Goal: Communication & Community: Answer question/provide support

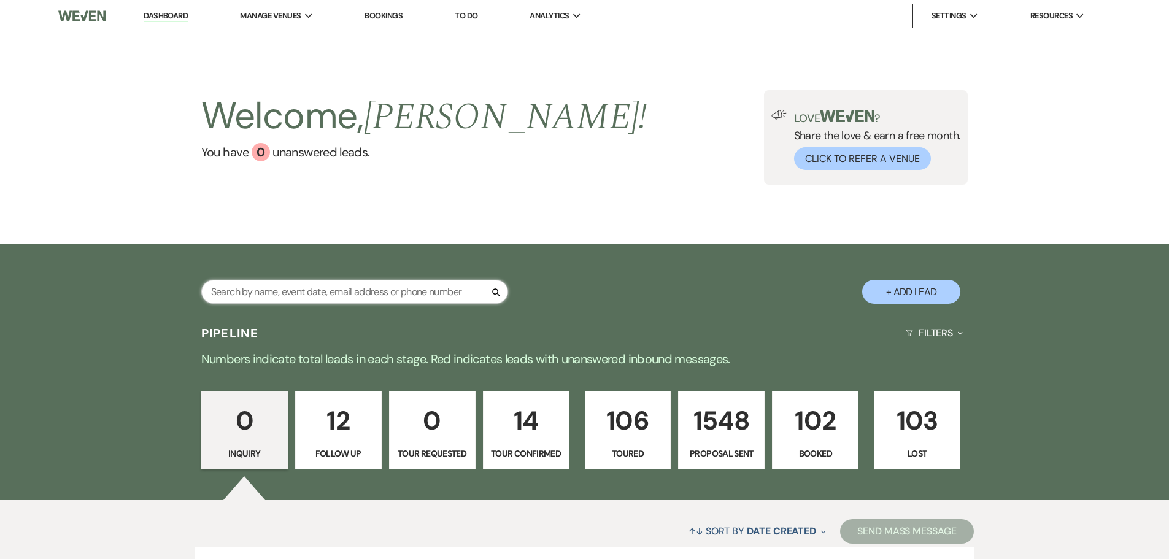
click at [313, 285] on input "text" at bounding box center [354, 292] width 307 height 24
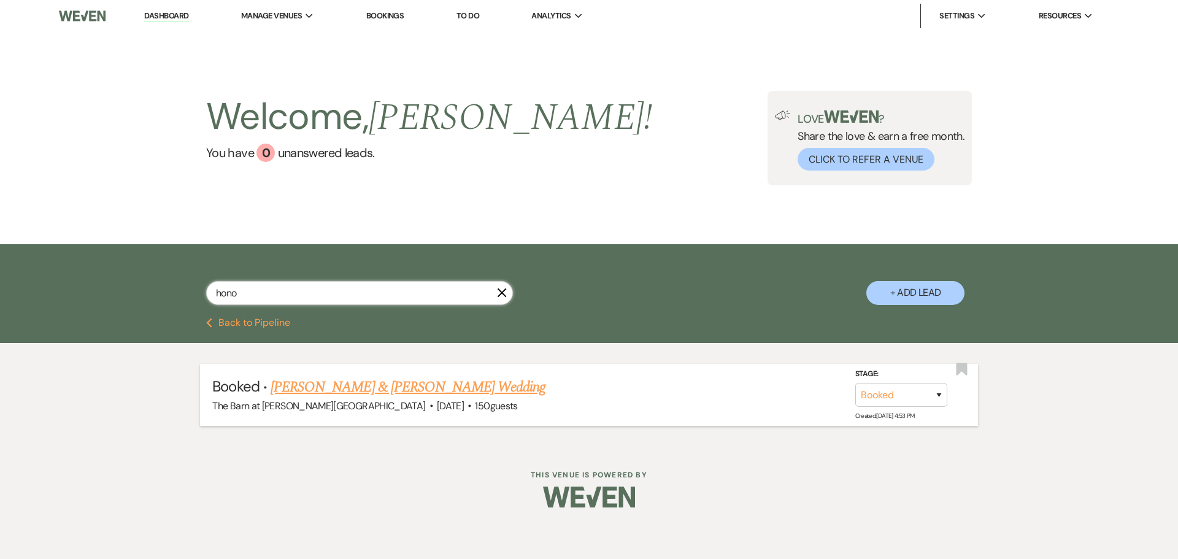
type input "hono"
click at [321, 388] on link "[PERSON_NAME] & [PERSON_NAME] Wedding" at bounding box center [408, 387] width 275 height 22
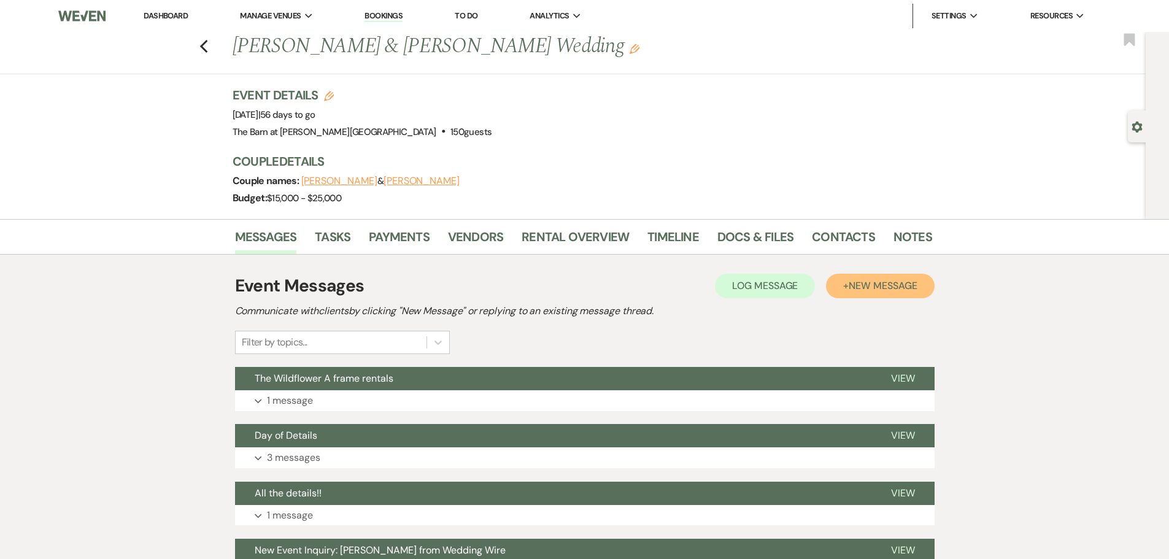
click at [855, 291] on span "New Message" at bounding box center [882, 285] width 68 height 13
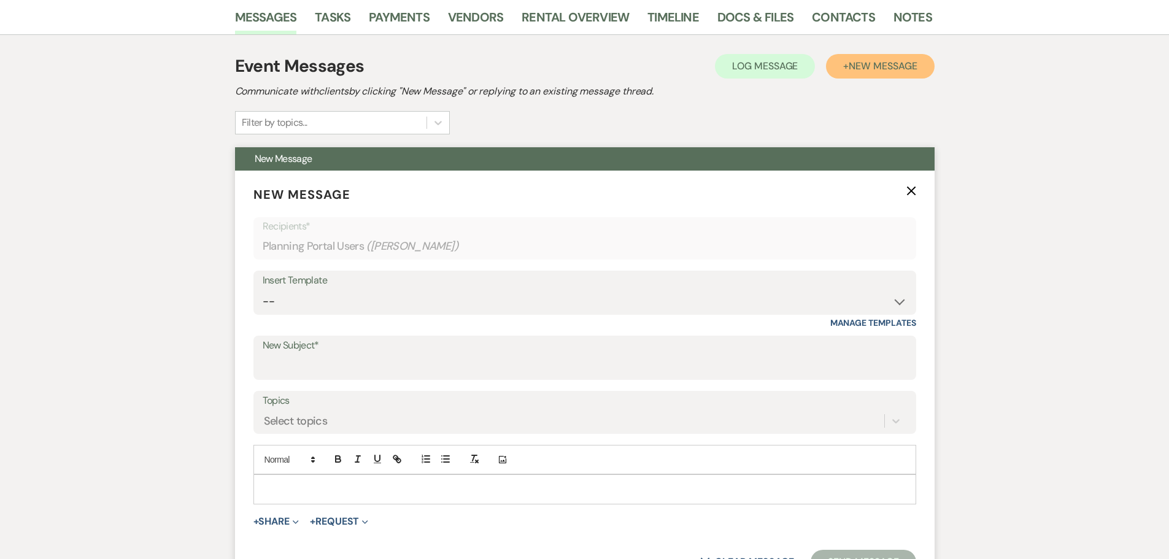
scroll to position [245, 0]
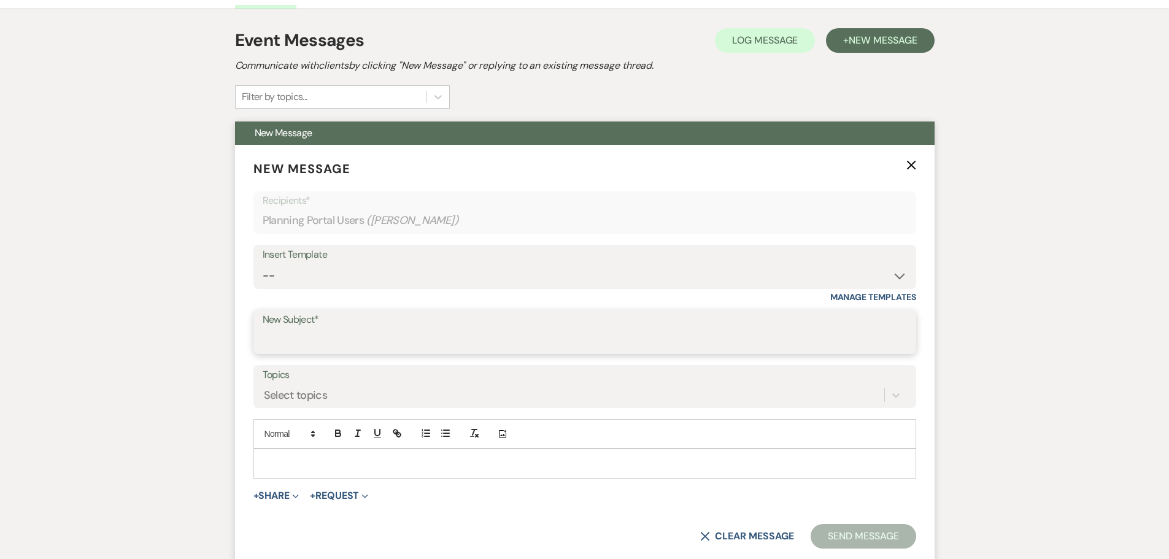
click at [291, 342] on input "New Subject*" at bounding box center [585, 341] width 644 height 24
drag, startPoint x: 425, startPoint y: 343, endPoint x: 306, endPoint y: 345, distance: 118.4
click at [306, 345] on input "Check in/Day of Coordinator" at bounding box center [585, 341] width 644 height 24
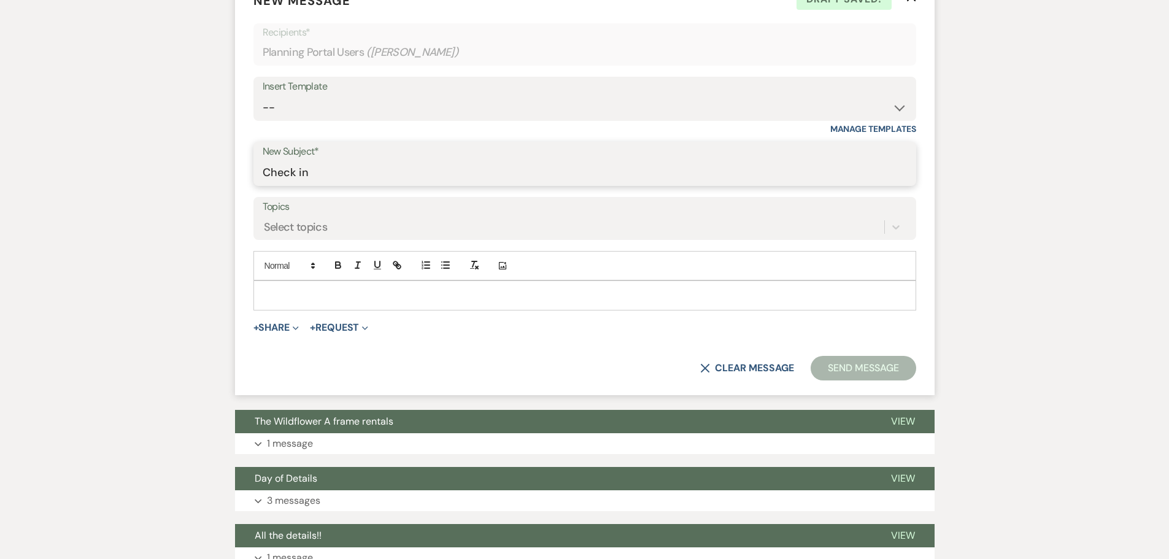
scroll to position [429, 0]
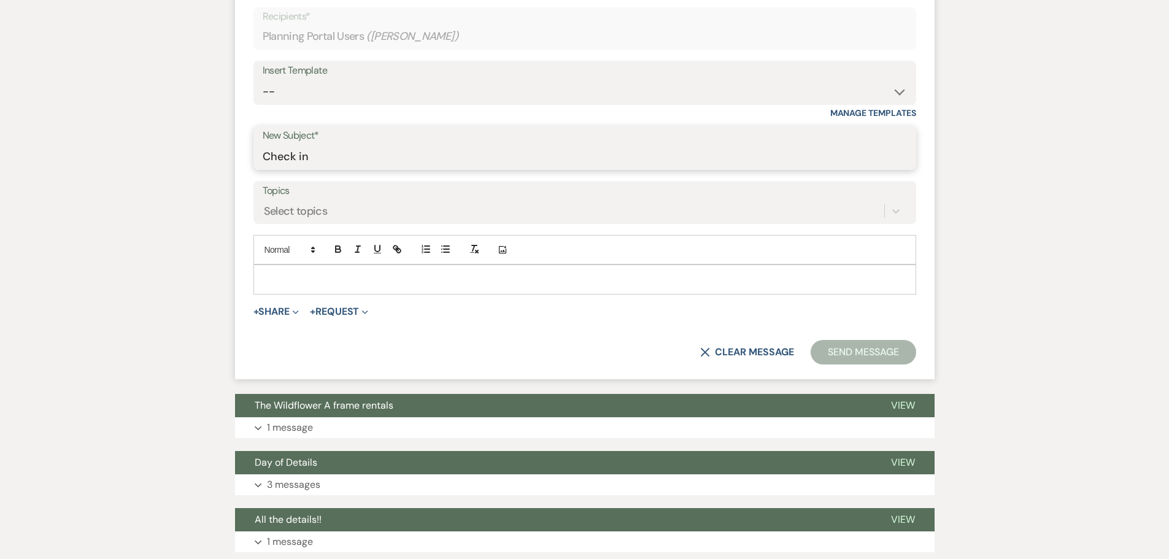
type input "Check in"
click at [300, 280] on p at bounding box center [584, 278] width 643 height 13
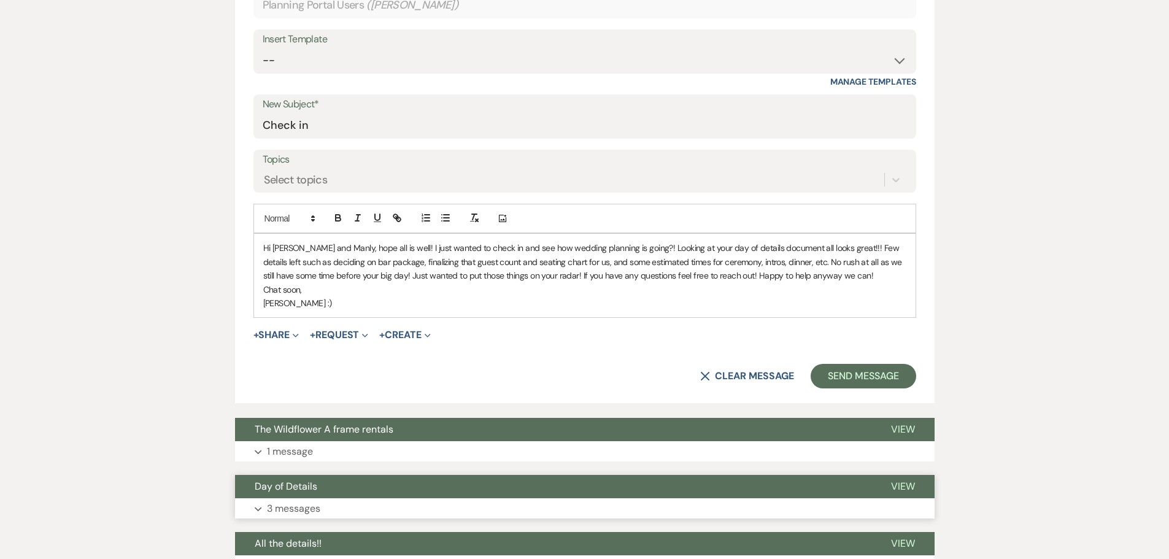
scroll to position [613, 0]
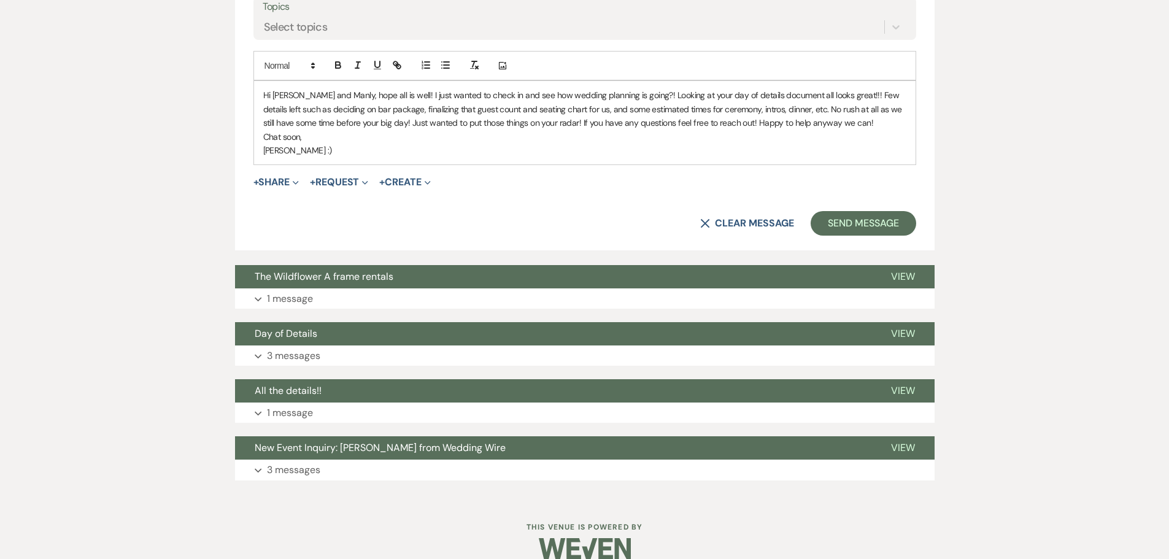
click at [321, 425] on div "Event Messages Log Log Message + New Message Communicate with clients by clicki…" at bounding box center [584, 69] width 699 height 833
click at [321, 413] on button "Expand 1 message" at bounding box center [584, 412] width 699 height 21
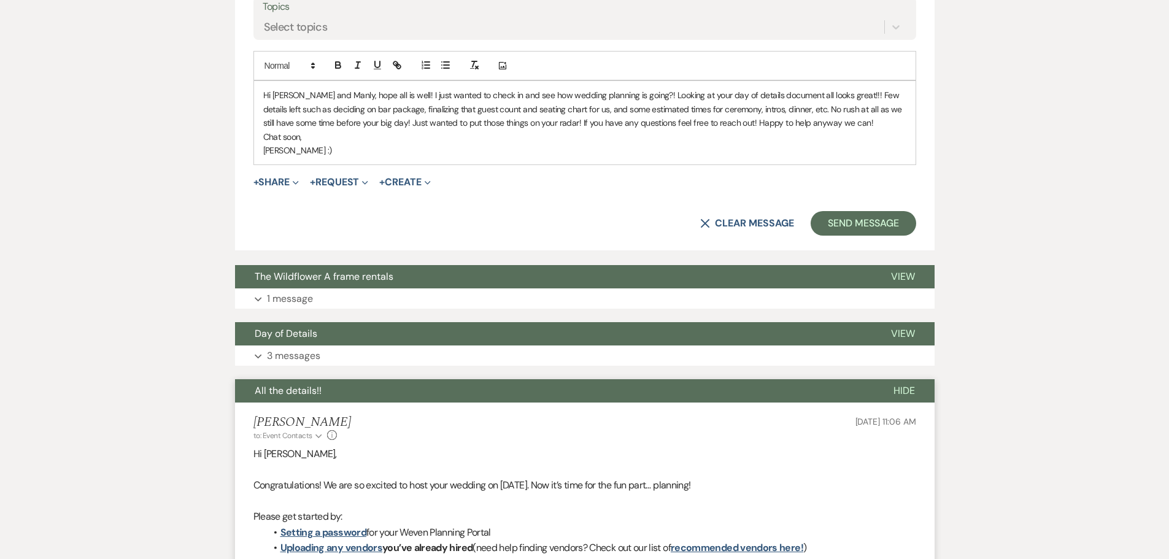
click at [323, 382] on button "All the details!!" at bounding box center [554, 390] width 639 height 23
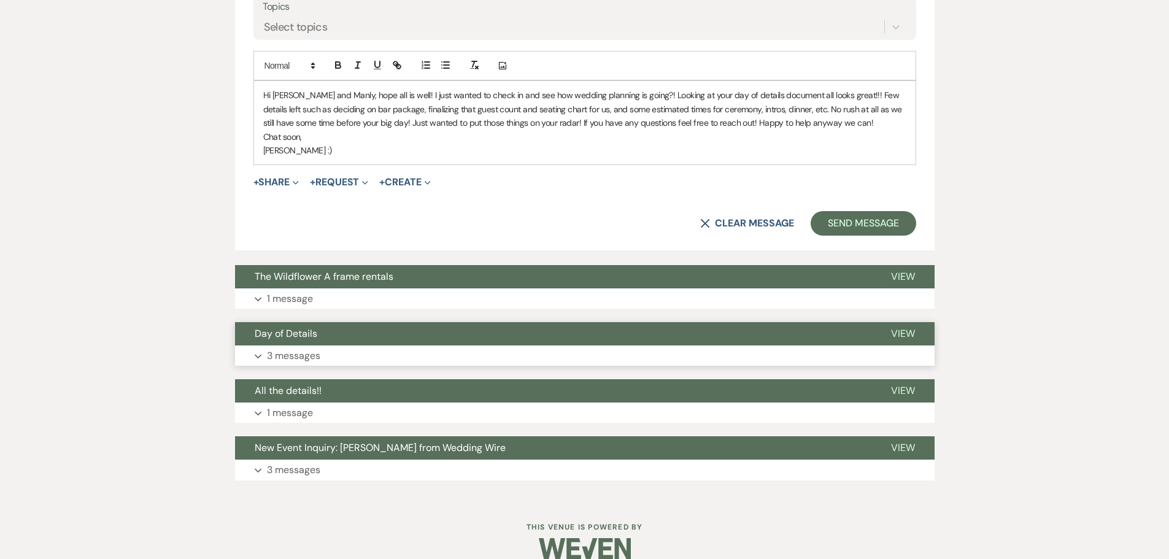
click at [326, 365] on button "Expand 3 messages" at bounding box center [584, 355] width 699 height 21
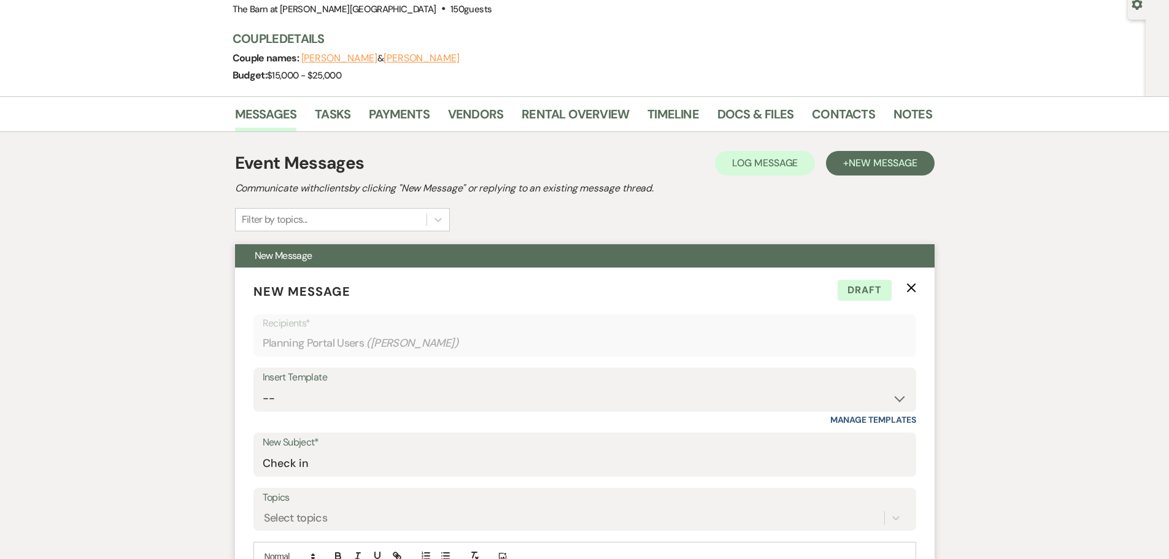
scroll to position [429, 0]
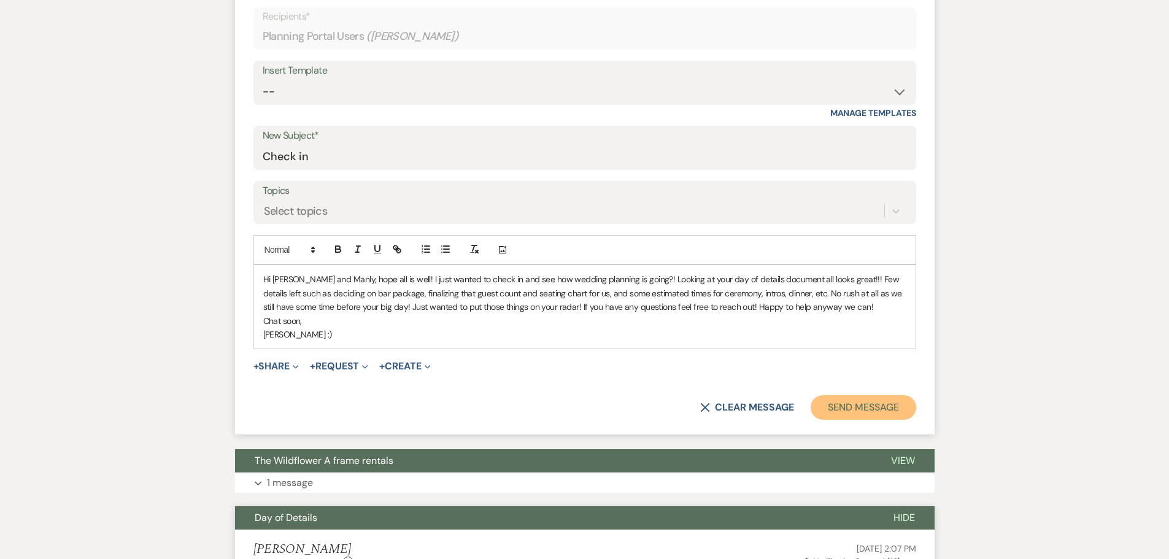
click at [878, 408] on button "Send Message" at bounding box center [862, 407] width 105 height 25
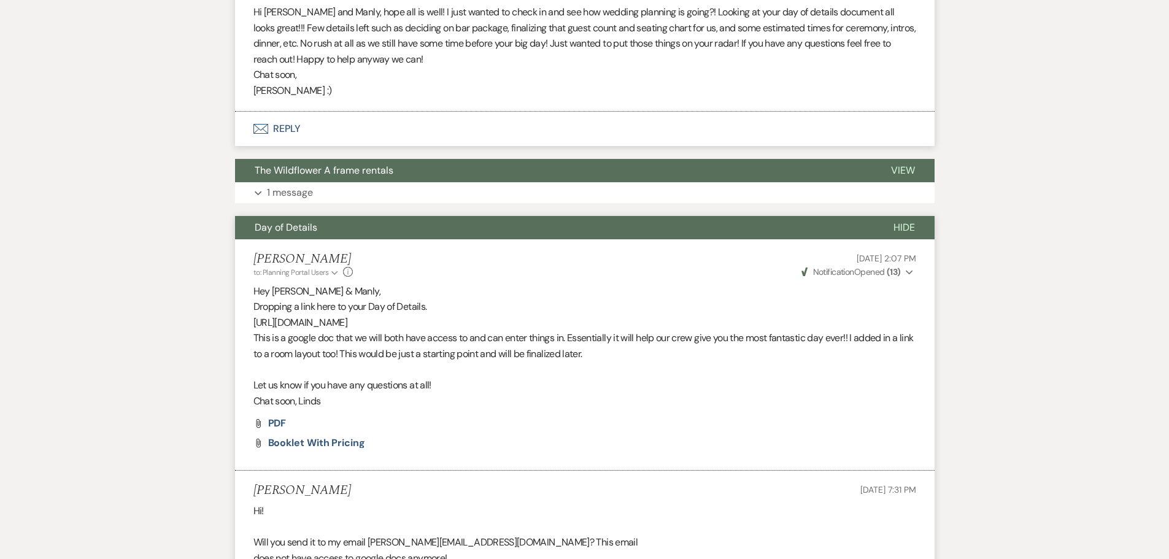
scroll to position [0, 0]
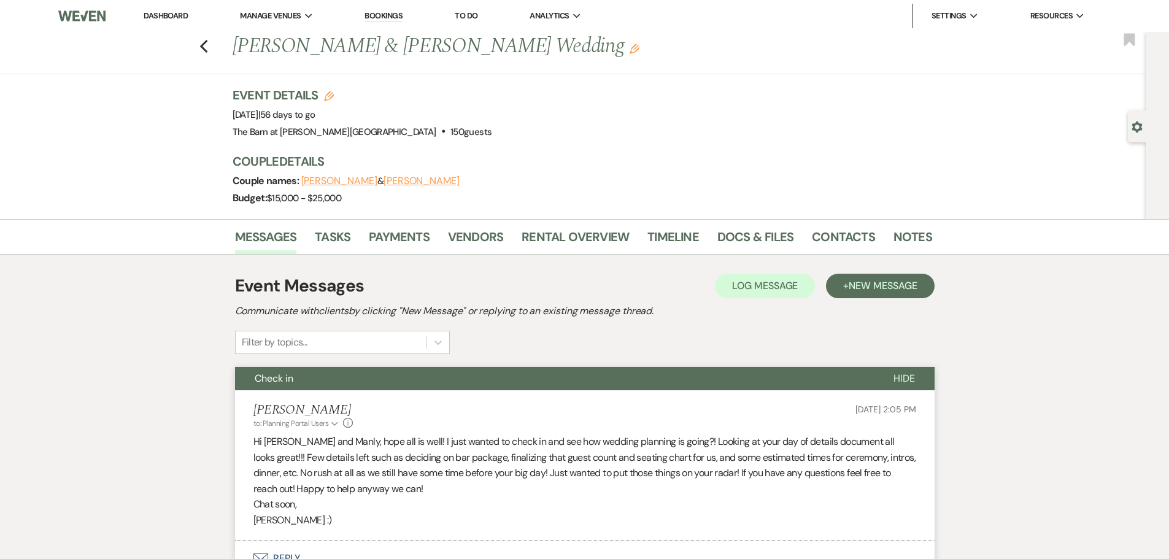
click at [153, 15] on link "Dashboard" at bounding box center [166, 15] width 44 height 10
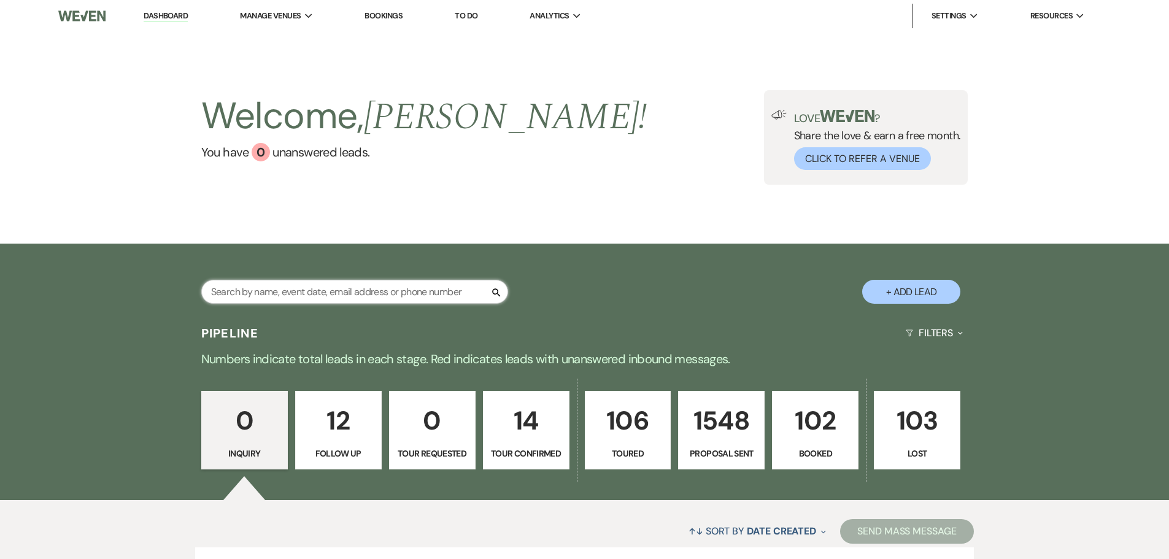
click at [256, 296] on input "text" at bounding box center [354, 292] width 307 height 24
type input "[PERSON_NAME]"
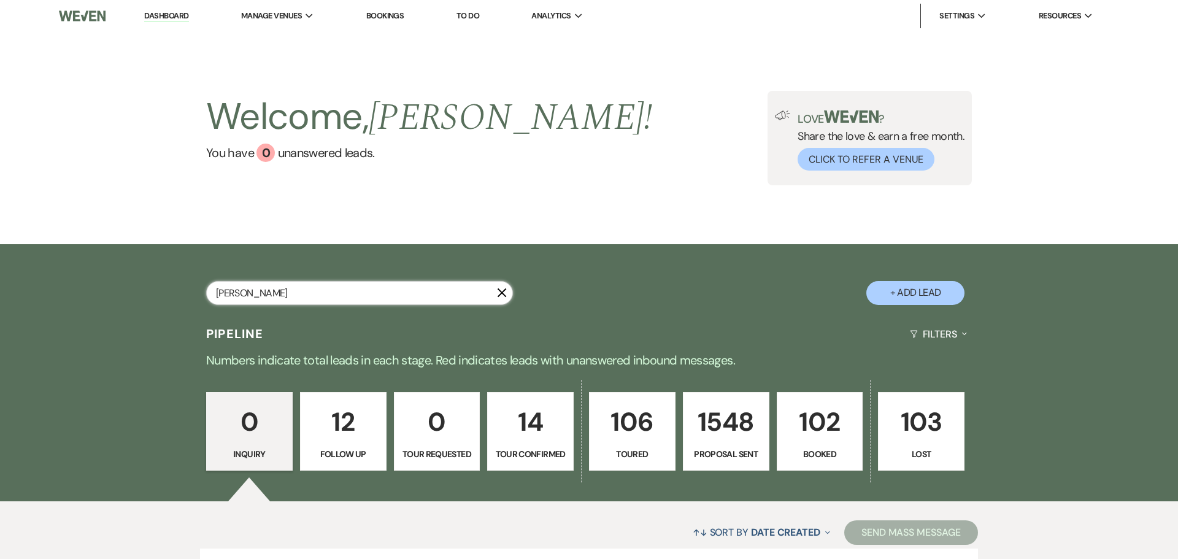
select select "6"
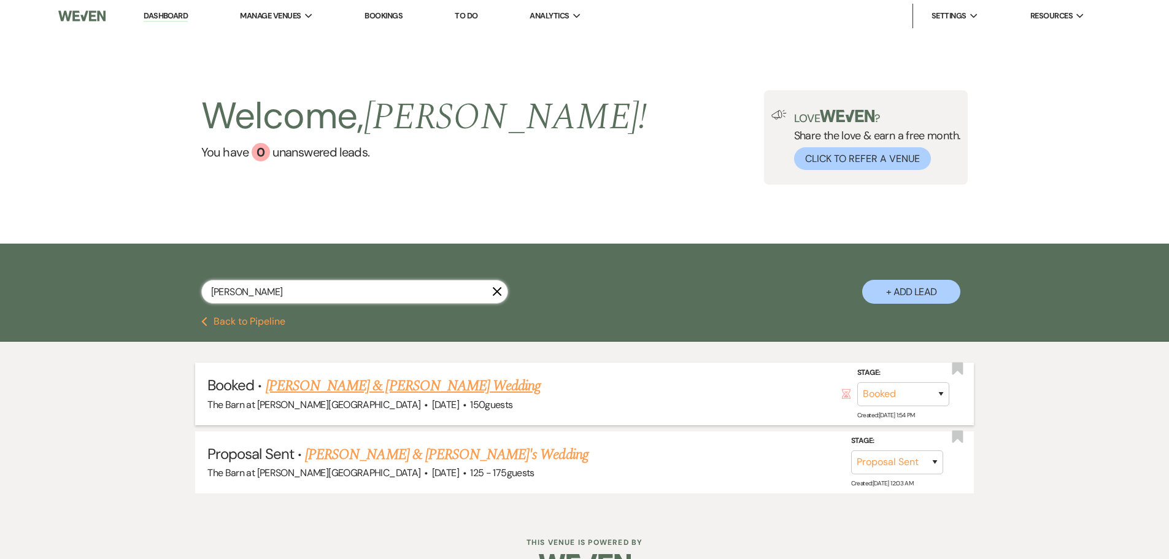
type input "[PERSON_NAME]"
click at [455, 385] on link "[PERSON_NAME] & [PERSON_NAME] Wedding" at bounding box center [403, 386] width 275 height 22
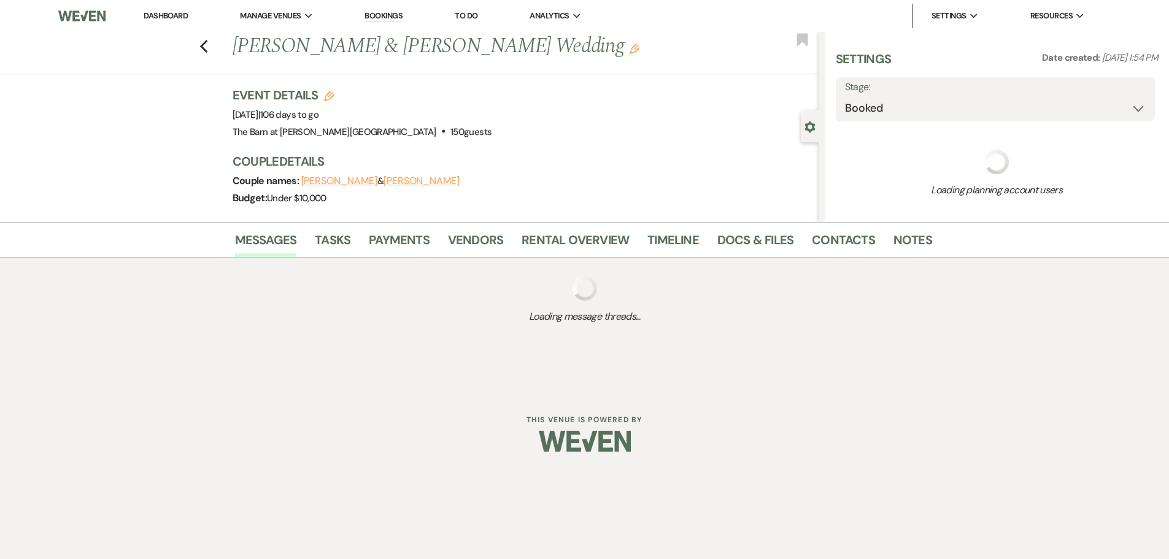
select select "5"
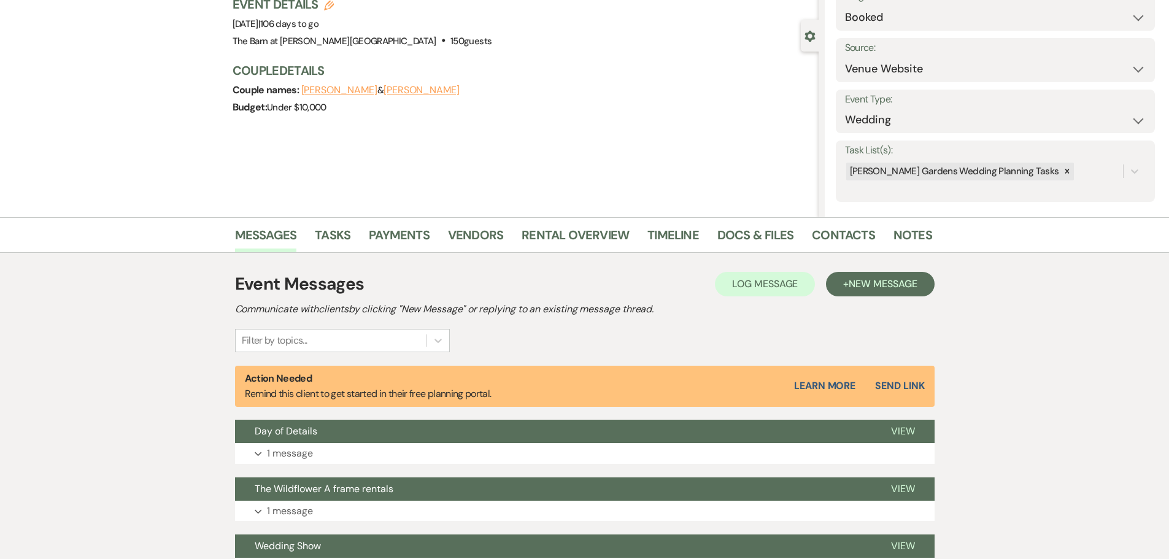
scroll to position [245, 0]
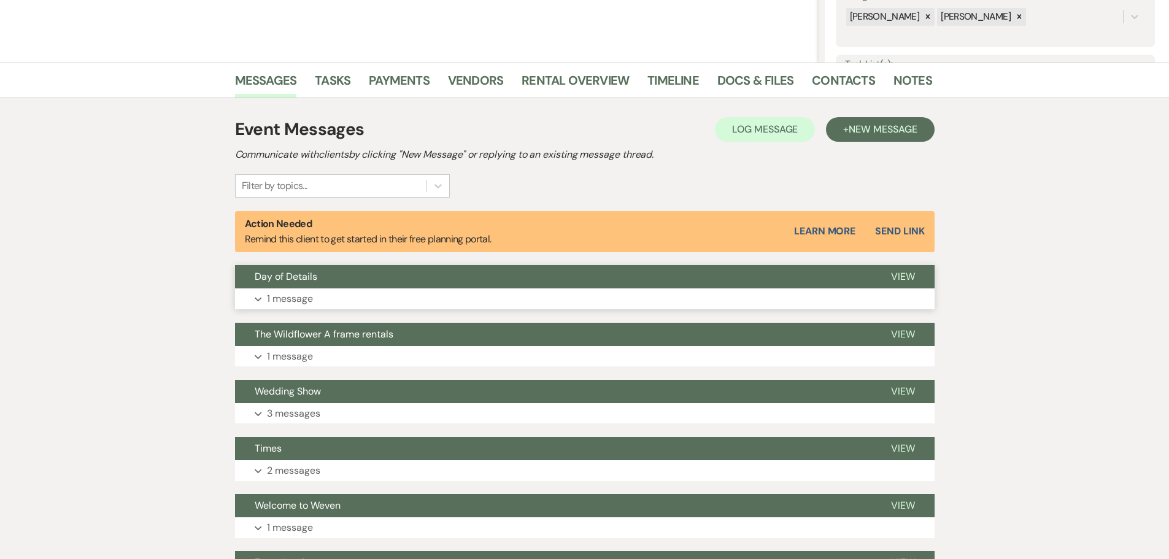
click at [329, 306] on button "Expand 1 message" at bounding box center [584, 298] width 699 height 21
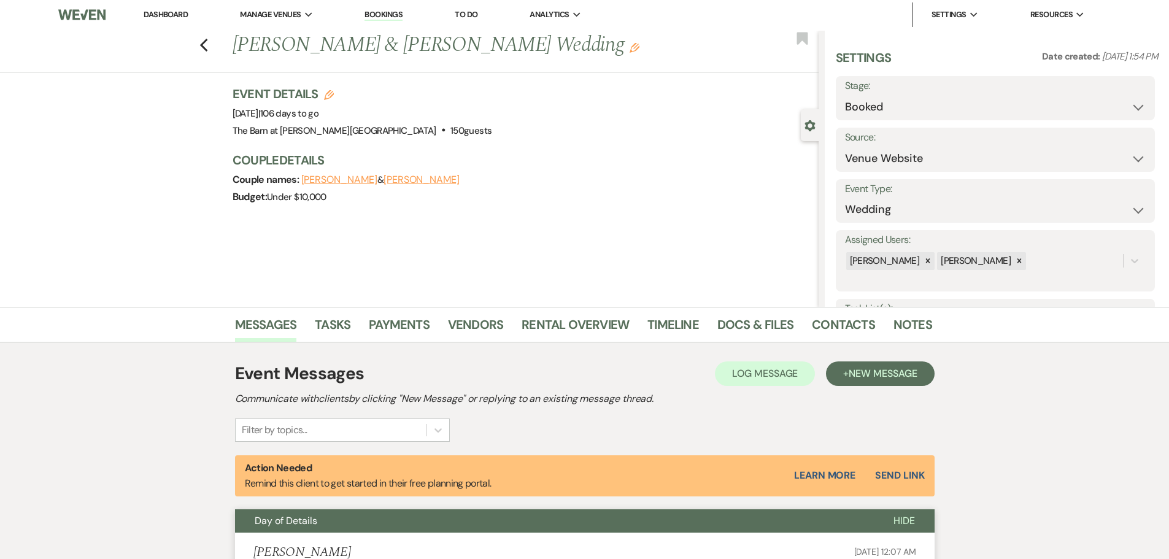
scroll to position [0, 0]
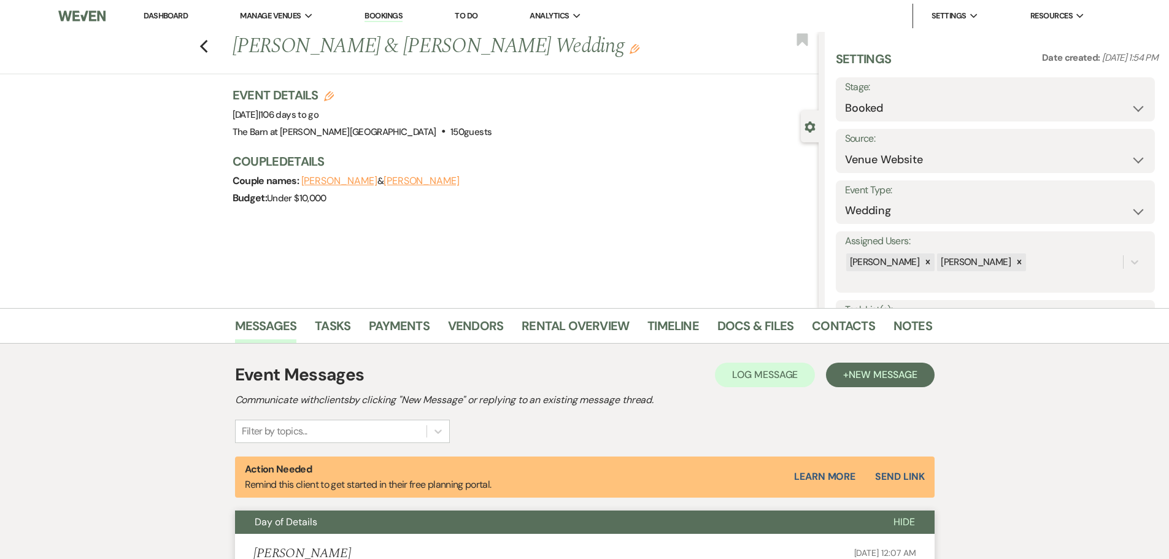
click at [153, 17] on link "Dashboard" at bounding box center [166, 15] width 44 height 10
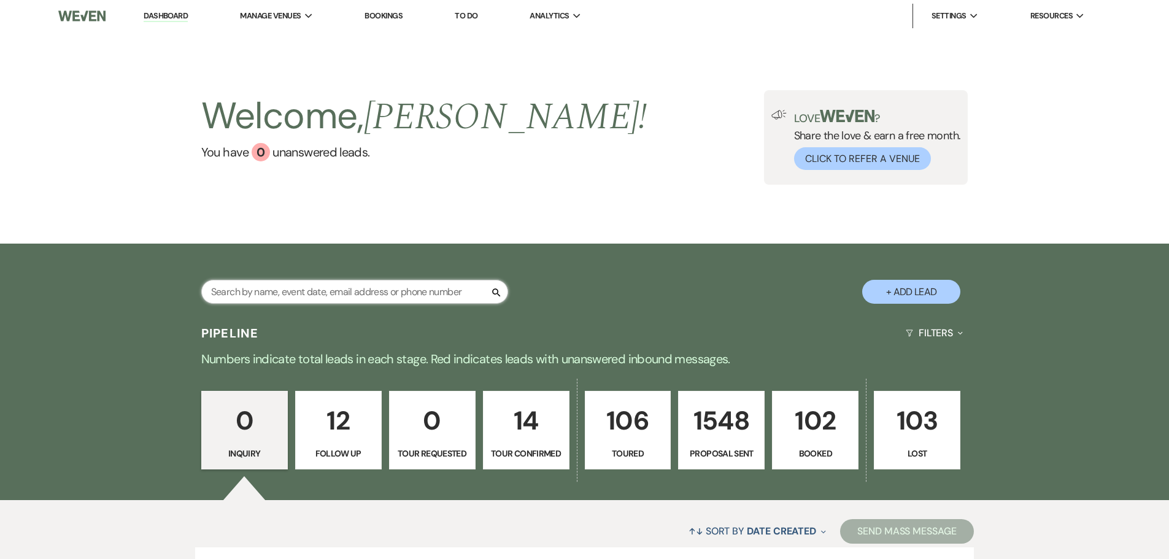
click at [252, 296] on input "text" at bounding box center [354, 292] width 307 height 24
type input "[PERSON_NAME]"
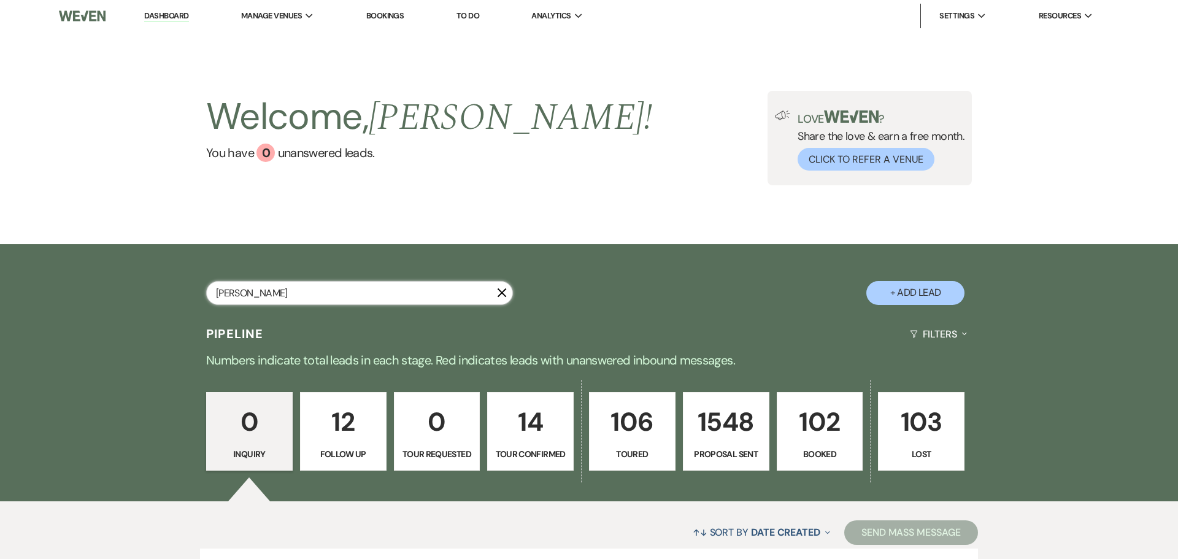
select select "6"
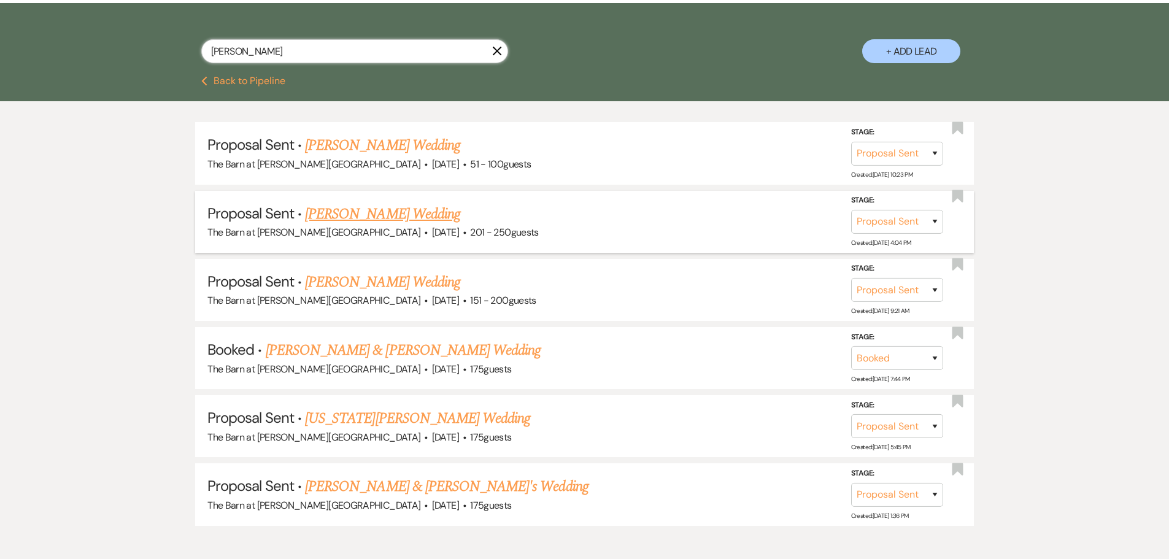
scroll to position [245, 0]
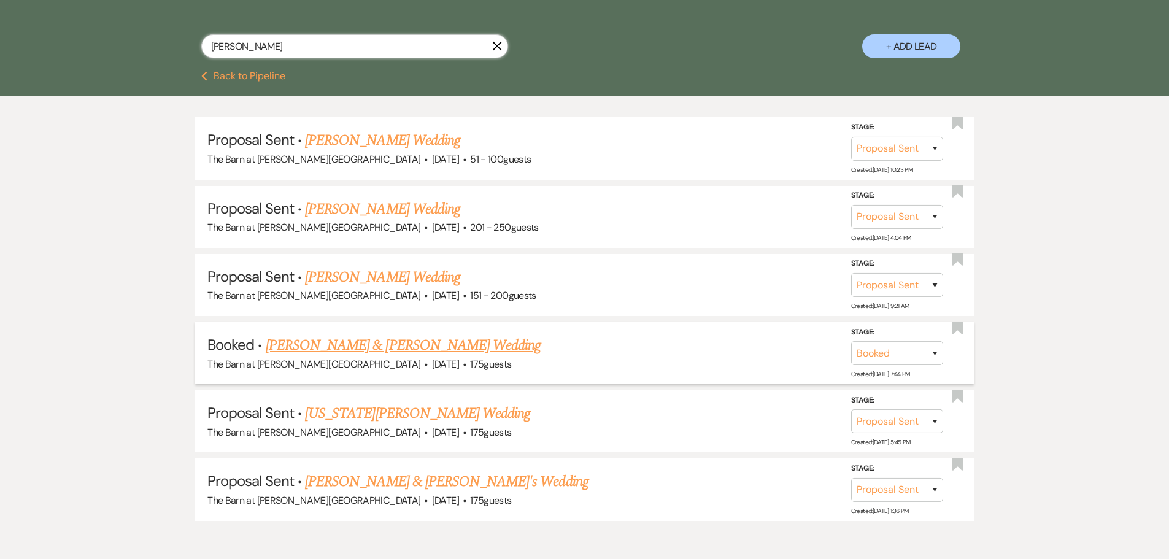
type input "[PERSON_NAME]"
click at [336, 346] on link "[PERSON_NAME] & [PERSON_NAME] Wedding" at bounding box center [403, 345] width 275 height 22
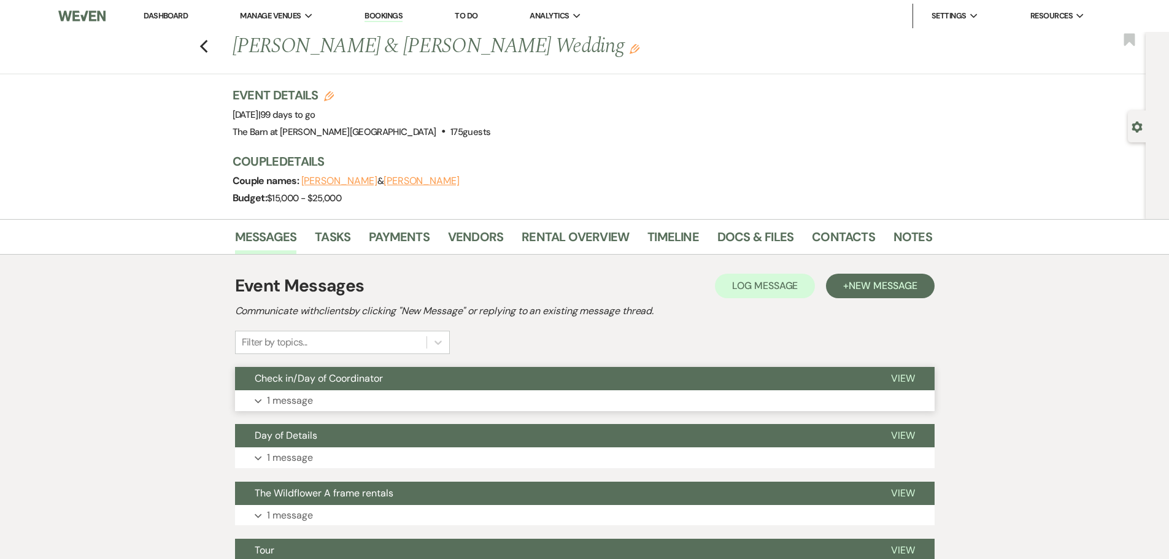
click at [312, 398] on p "1 message" at bounding box center [290, 401] width 46 height 16
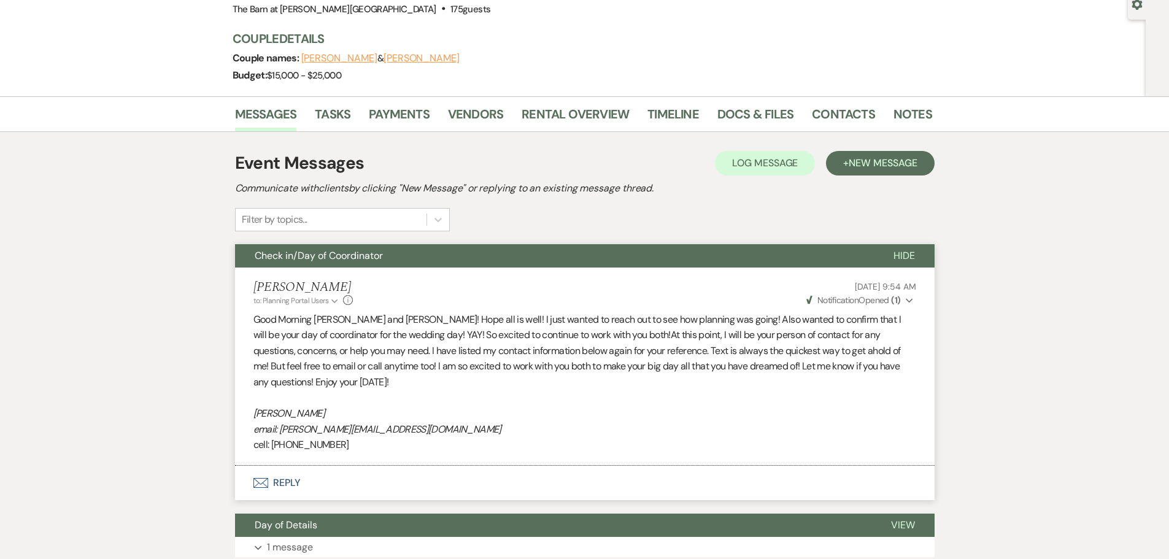
scroll to position [61, 0]
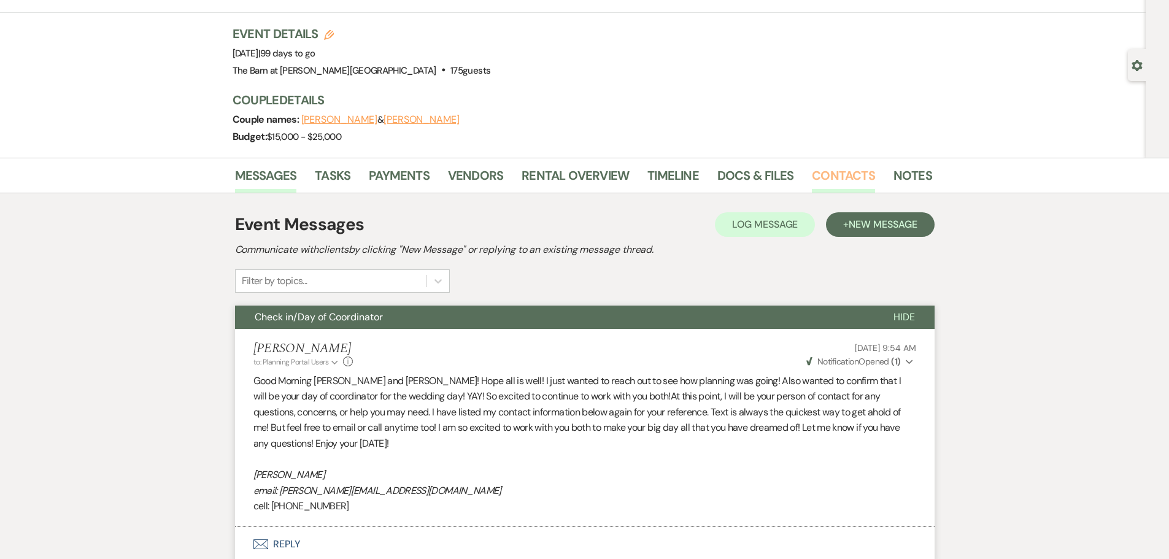
click at [849, 166] on link "Contacts" at bounding box center [843, 179] width 63 height 27
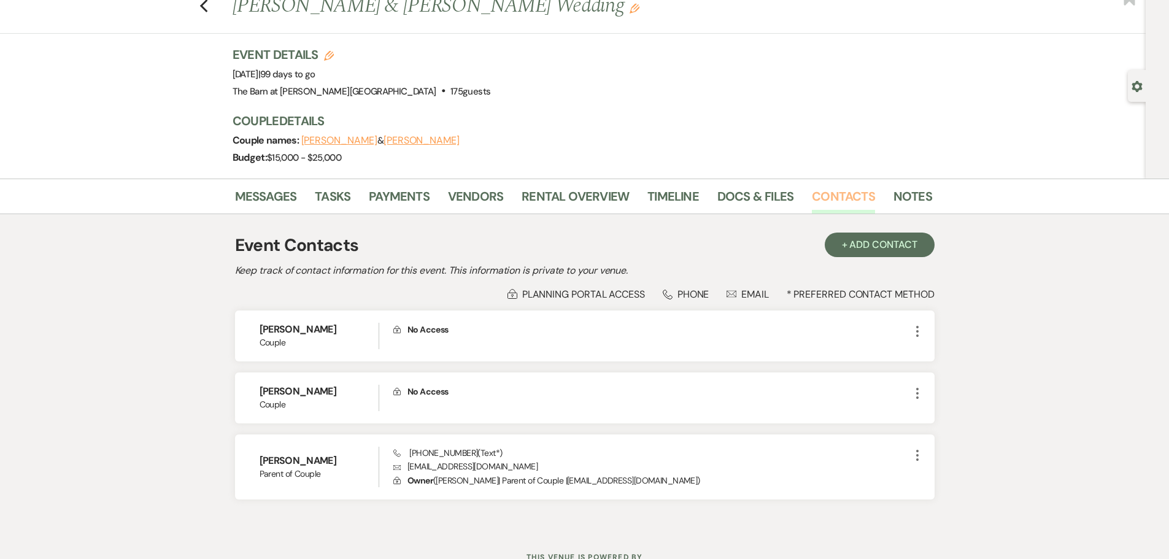
scroll to position [90, 0]
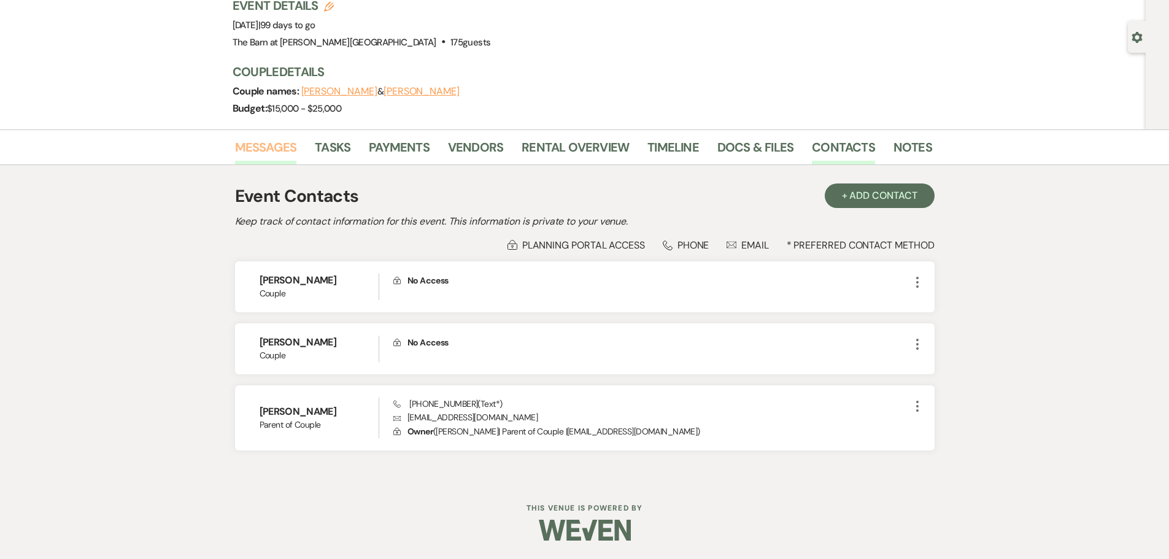
click at [277, 147] on link "Messages" at bounding box center [266, 150] width 62 height 27
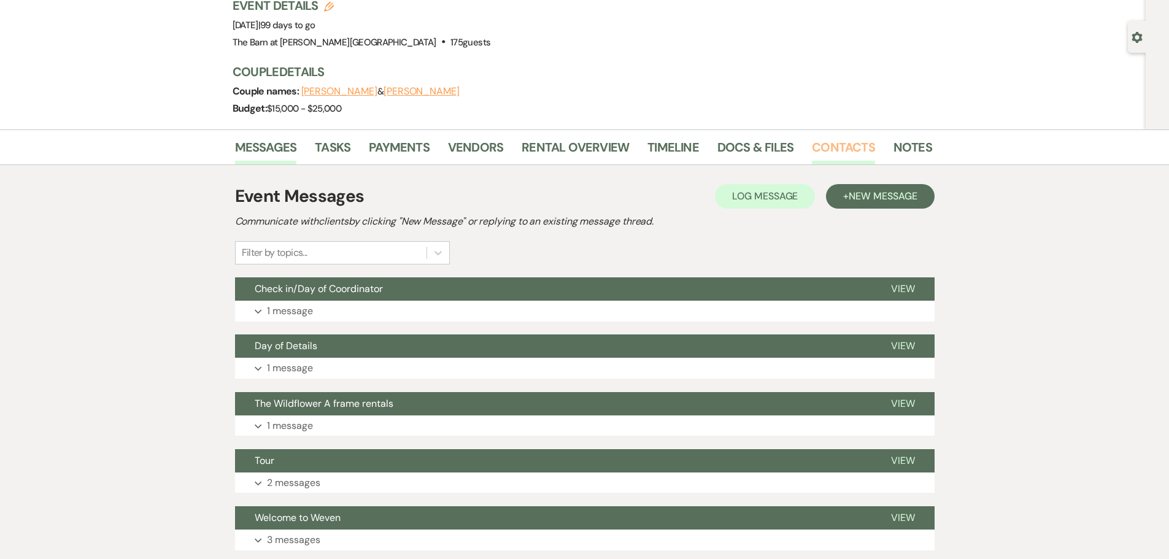
click at [859, 145] on link "Contacts" at bounding box center [843, 150] width 63 height 27
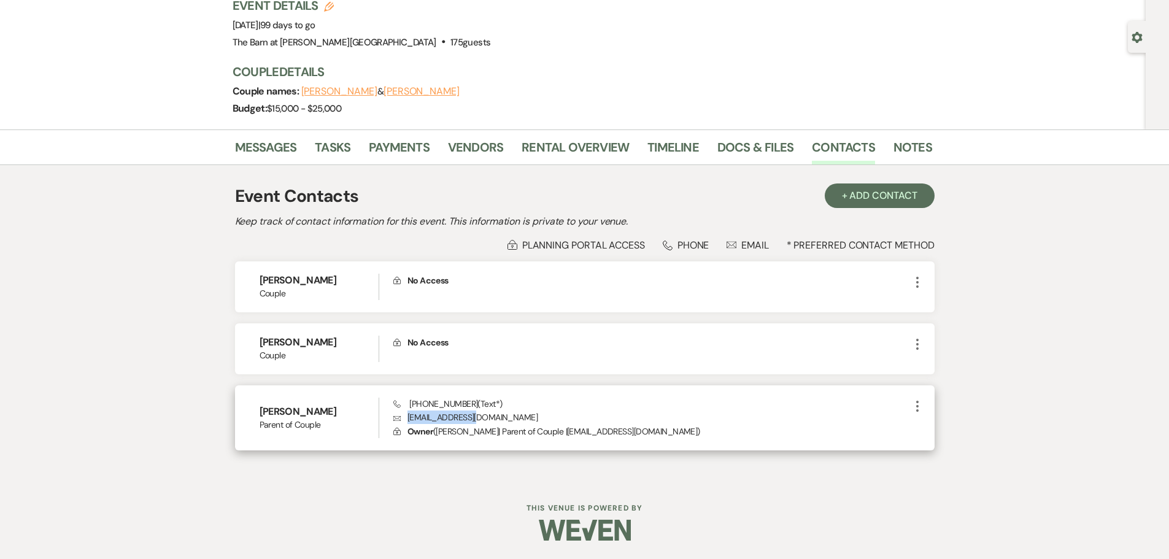
drag, startPoint x: 485, startPoint y: 417, endPoint x: 406, endPoint y: 418, distance: 78.5
click at [406, 418] on p "Envelope [EMAIL_ADDRESS][DOMAIN_NAME]" at bounding box center [651, 416] width 516 height 13
copy p "[EMAIL_ADDRESS][DOMAIN_NAME]"
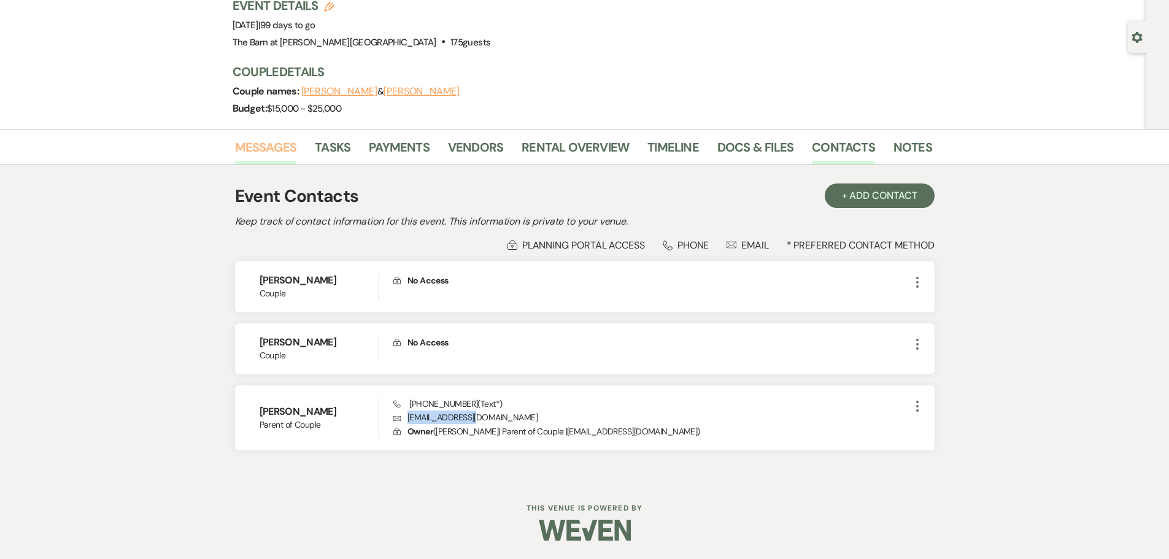
click at [258, 150] on link "Messages" at bounding box center [266, 150] width 62 height 27
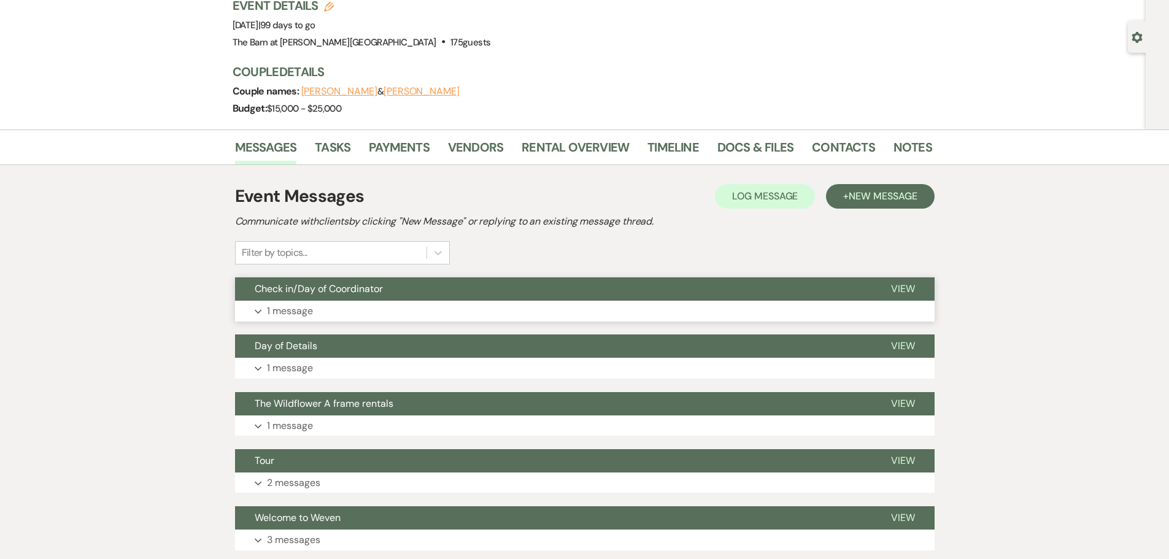
click at [317, 317] on button "Expand 1 message" at bounding box center [584, 311] width 699 height 21
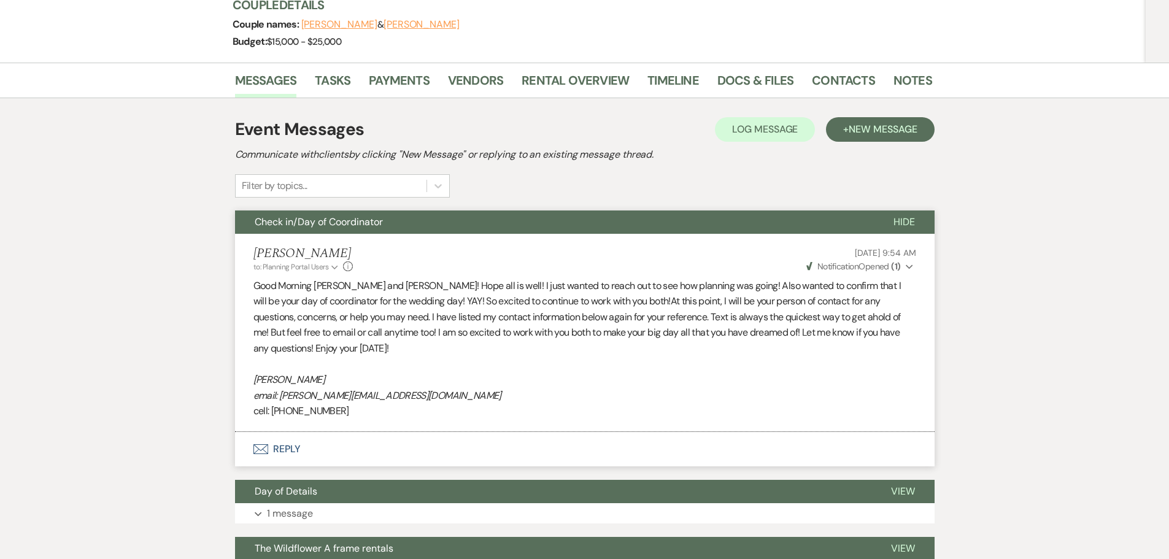
scroll to position [274, 0]
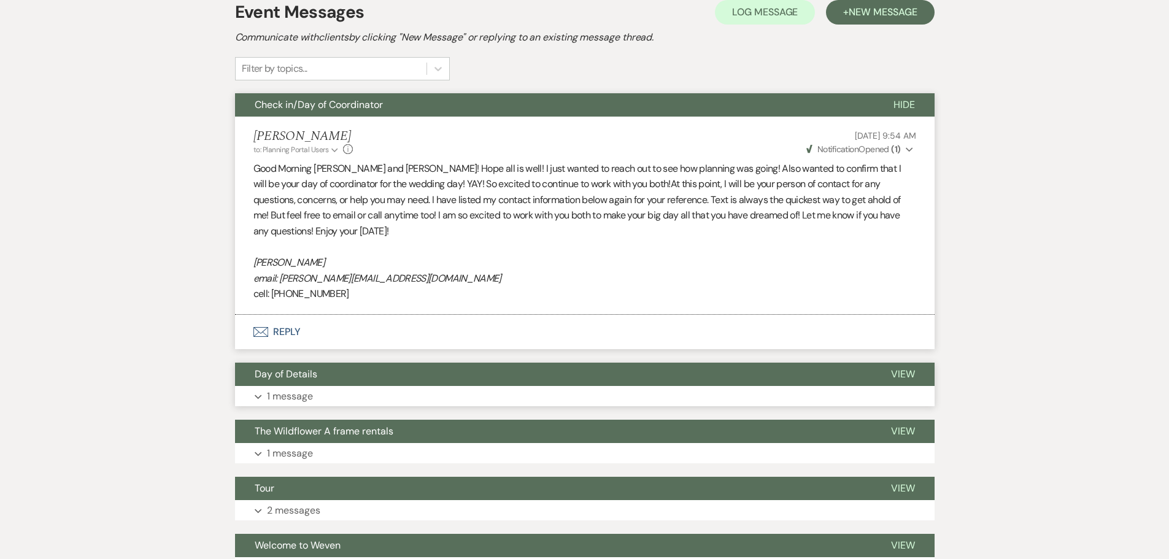
click at [292, 406] on button "Expand 1 message" at bounding box center [584, 396] width 699 height 21
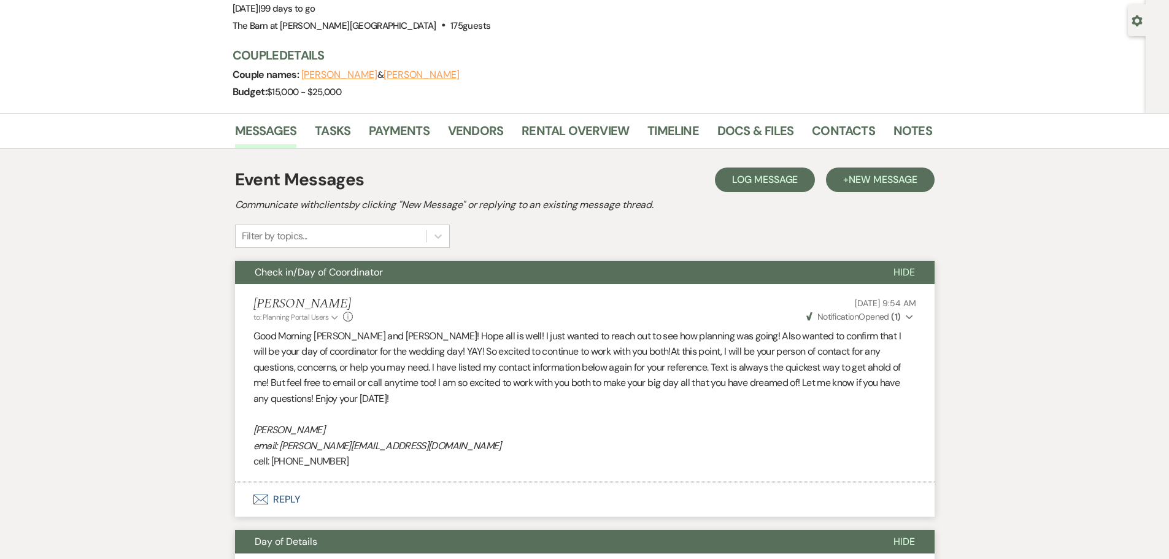
scroll to position [90, 0]
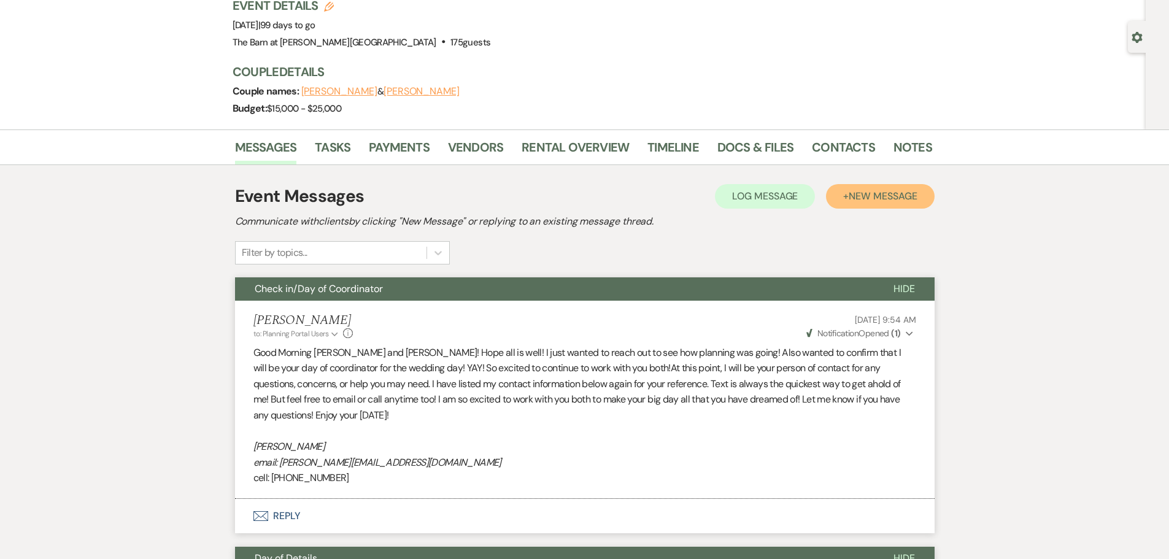
click at [880, 206] on button "+ New Message" at bounding box center [880, 196] width 108 height 25
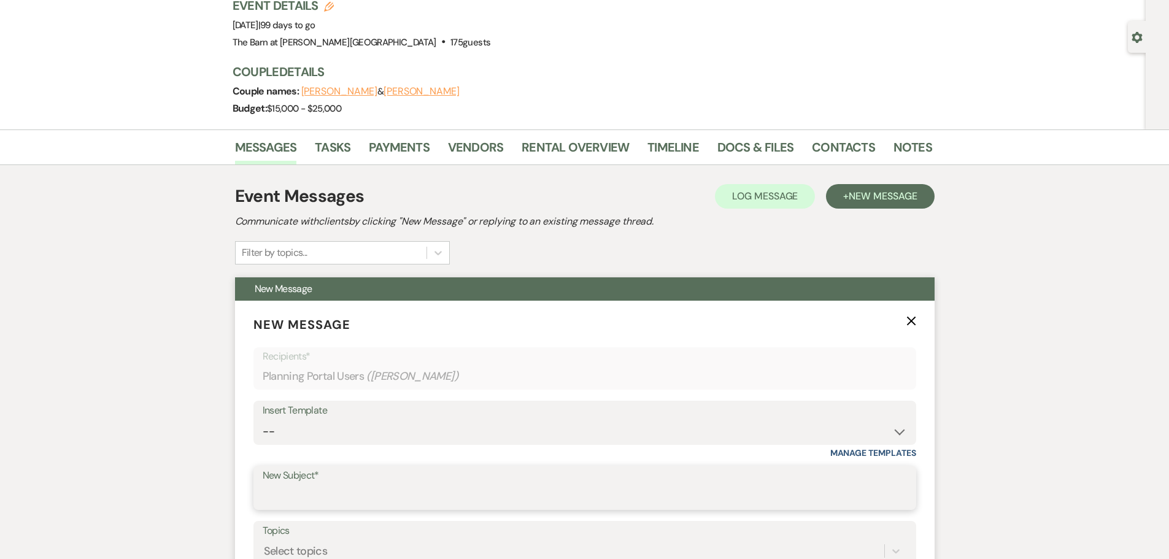
click at [294, 501] on input "New Subject*" at bounding box center [585, 497] width 644 height 24
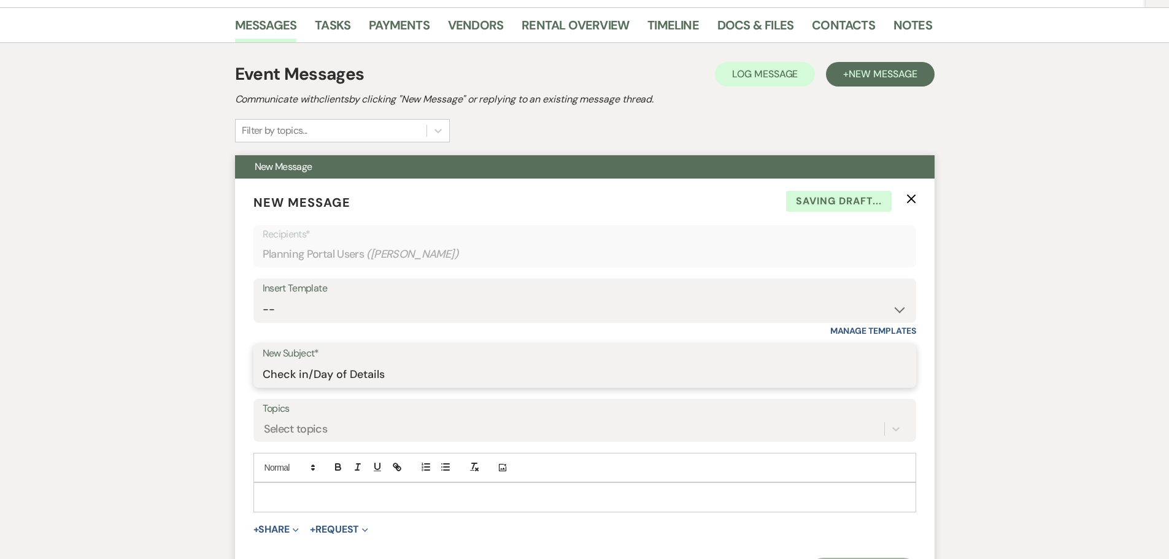
scroll to position [212, 0]
type input "Check in/Day of Details"
click at [272, 492] on p at bounding box center [584, 496] width 643 height 13
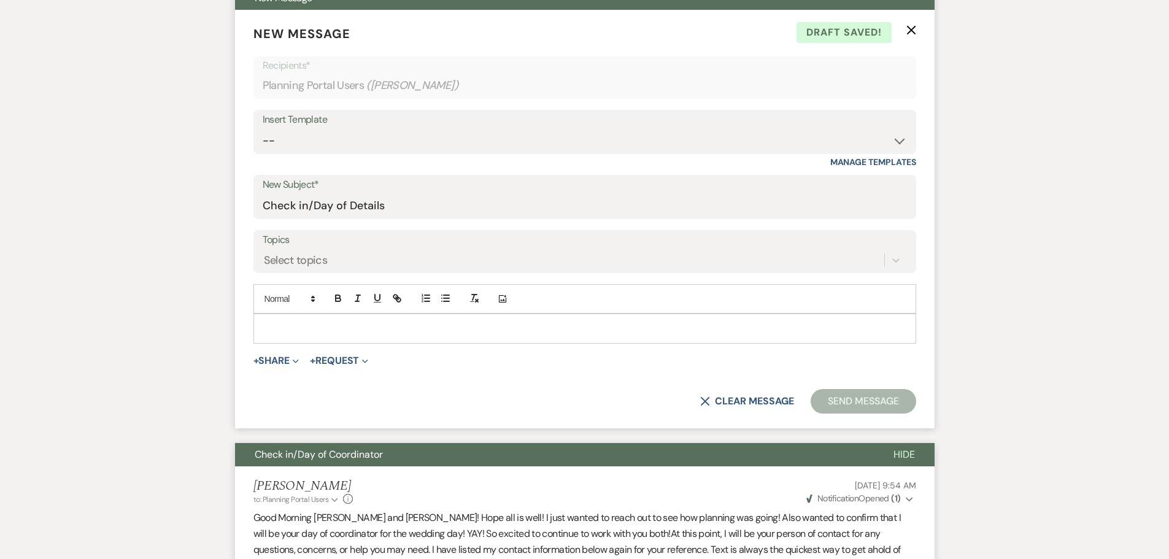
scroll to position [491, 0]
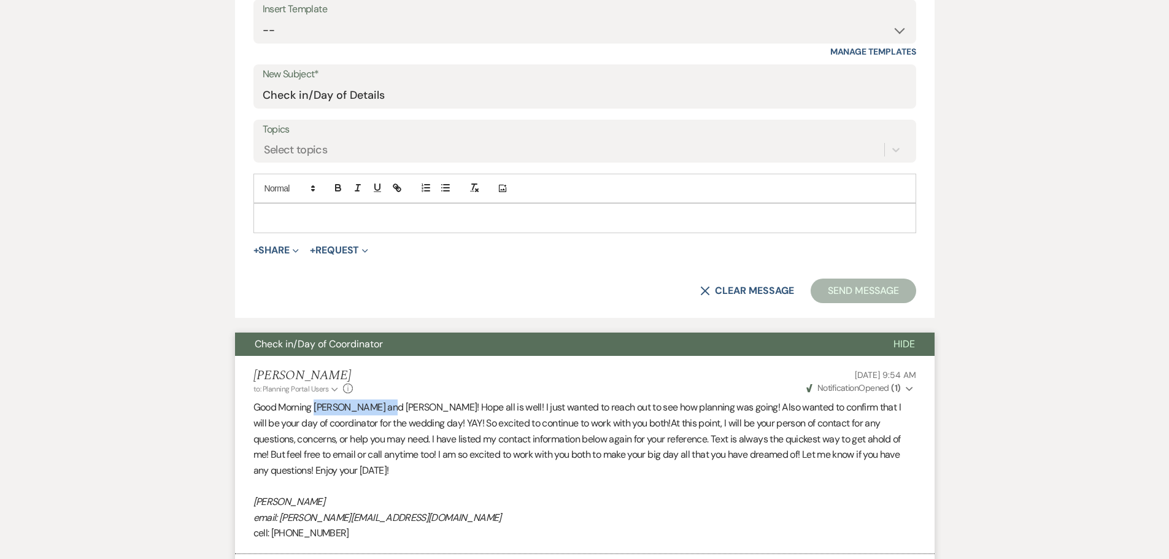
drag, startPoint x: 321, startPoint y: 407, endPoint x: 383, endPoint y: 410, distance: 62.1
click at [383, 410] on p "Good Morning [PERSON_NAME] and [PERSON_NAME]! Hope all is well! I just wanted t…" at bounding box center [584, 438] width 663 height 79
copy p "[PERSON_NAME] and [PERSON_NAME]"
click at [283, 218] on p at bounding box center [584, 217] width 643 height 13
paste div
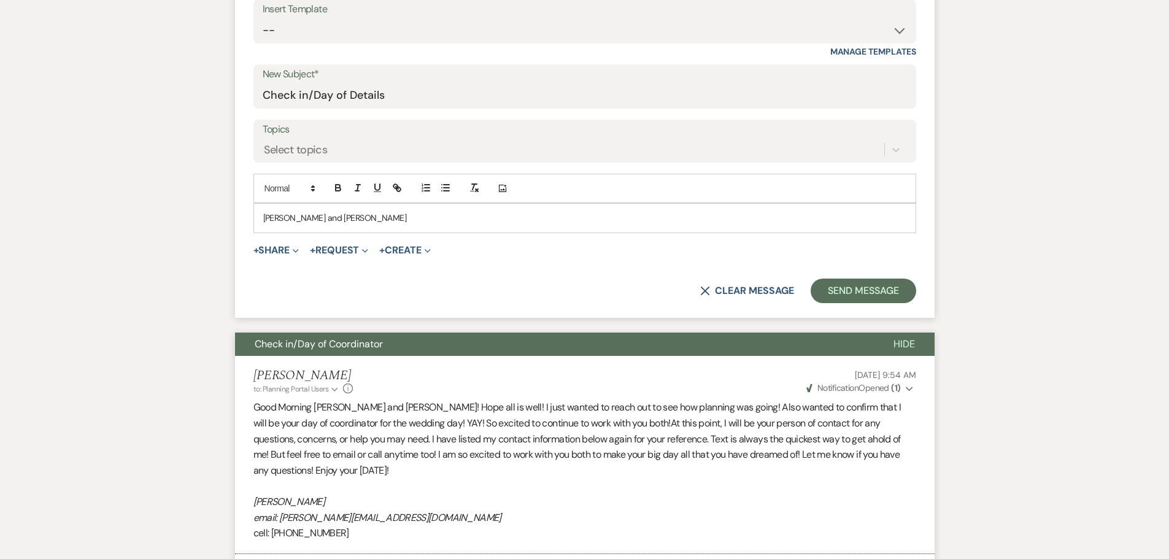
click at [262, 219] on div "[PERSON_NAME] and [PERSON_NAME]" at bounding box center [584, 218] width 661 height 28
click at [364, 223] on p "Hi [PERSON_NAME] and [PERSON_NAME]" at bounding box center [584, 217] width 643 height 13
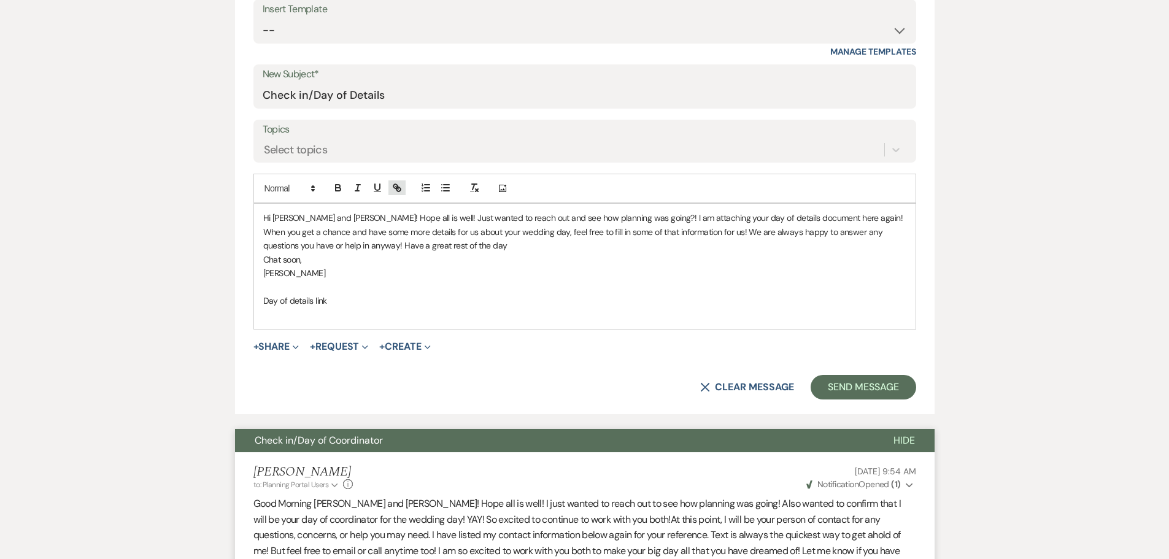
click at [400, 191] on icon "button" at bounding box center [398, 189] width 4 height 4
click at [837, 385] on button "Send Message" at bounding box center [862, 387] width 105 height 25
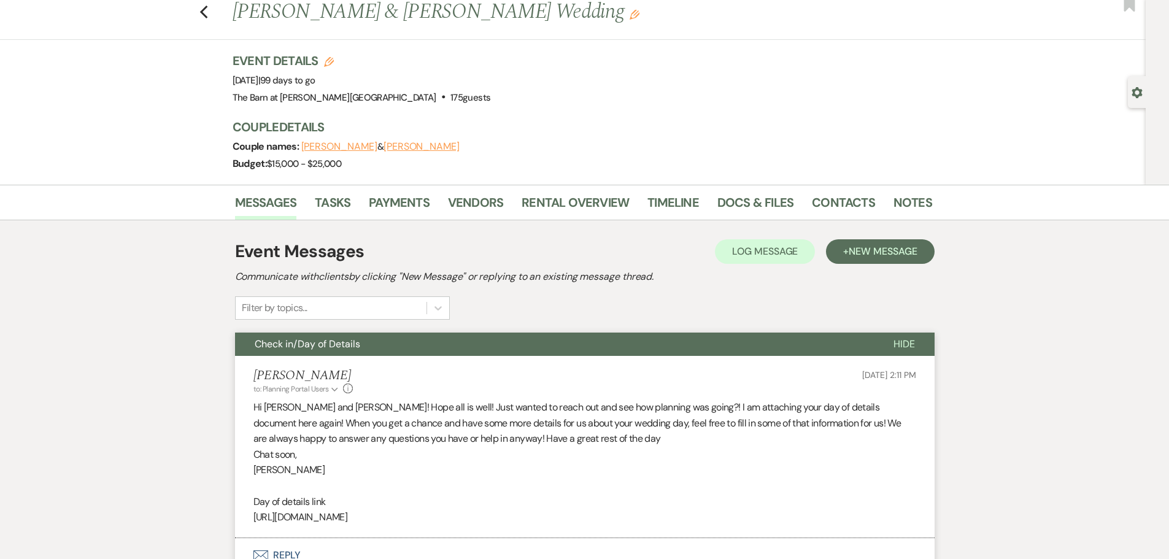
scroll to position [0, 0]
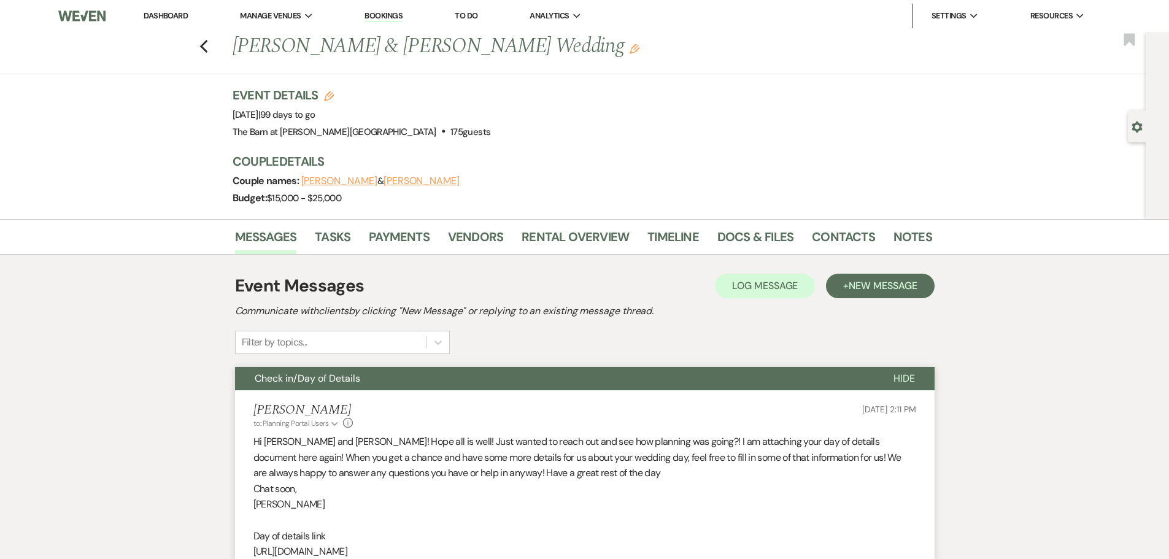
click at [168, 16] on link "Dashboard" at bounding box center [166, 15] width 44 height 10
